Goal: Check status

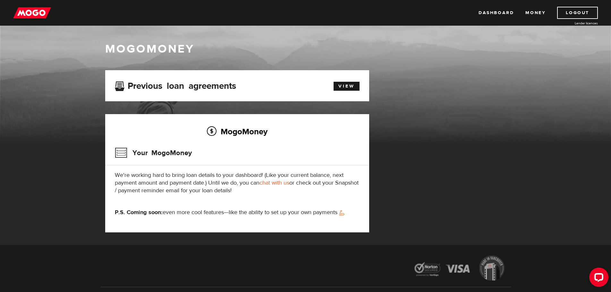
click at [176, 152] on h3 "Your MogoMoney" at bounding box center [153, 153] width 77 height 17
drag, startPoint x: 537, startPoint y: 13, endPoint x: 536, endPoint y: 16, distance: 3.3
click at [537, 14] on link "Money" at bounding box center [536, 13] width 20 height 12
click at [347, 83] on link "View" at bounding box center [347, 86] width 26 height 9
